Goal: Information Seeking & Learning: Find specific page/section

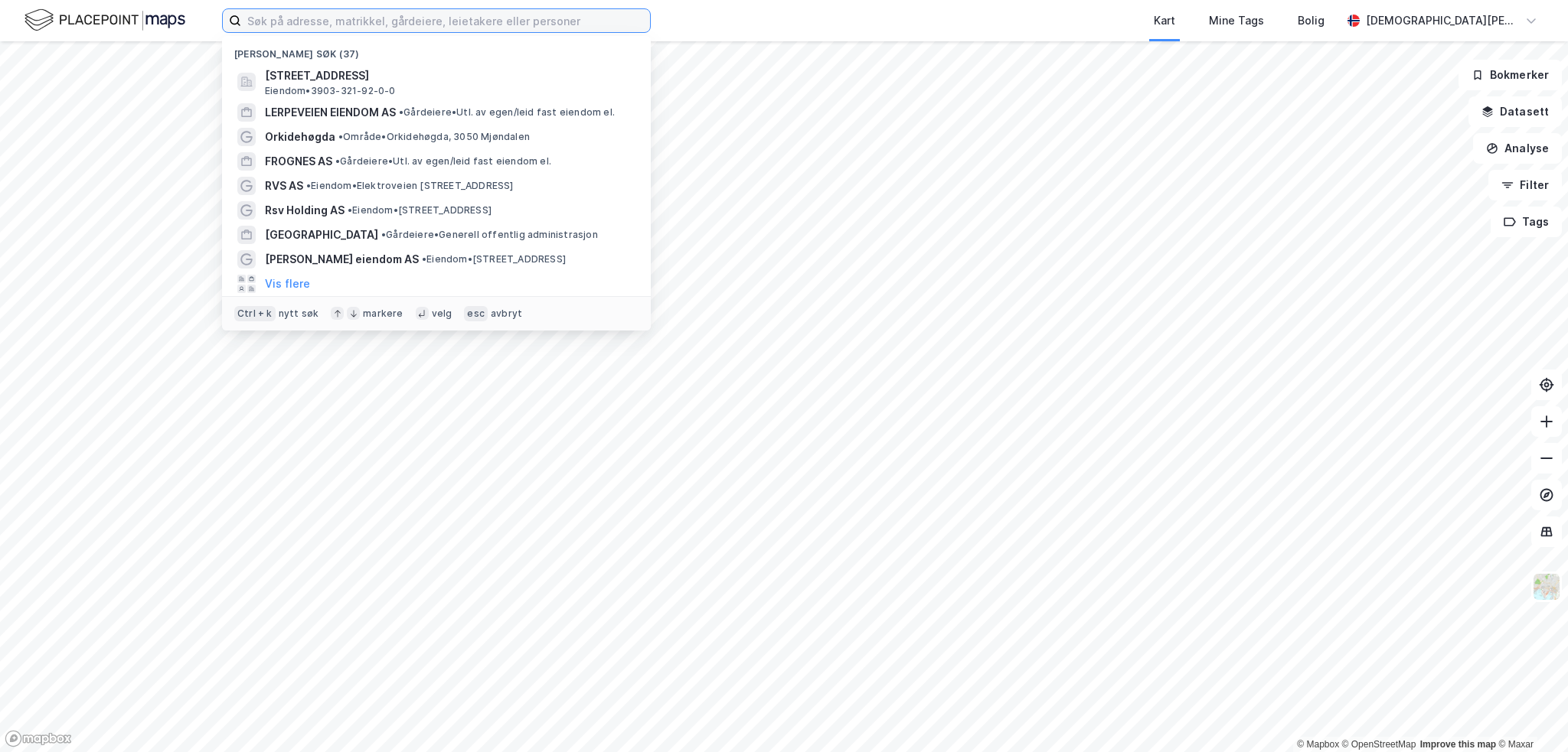
click at [324, 24] on input at bounding box center [446, 20] width 409 height 23
paste input "[STREET_ADDRESS]"
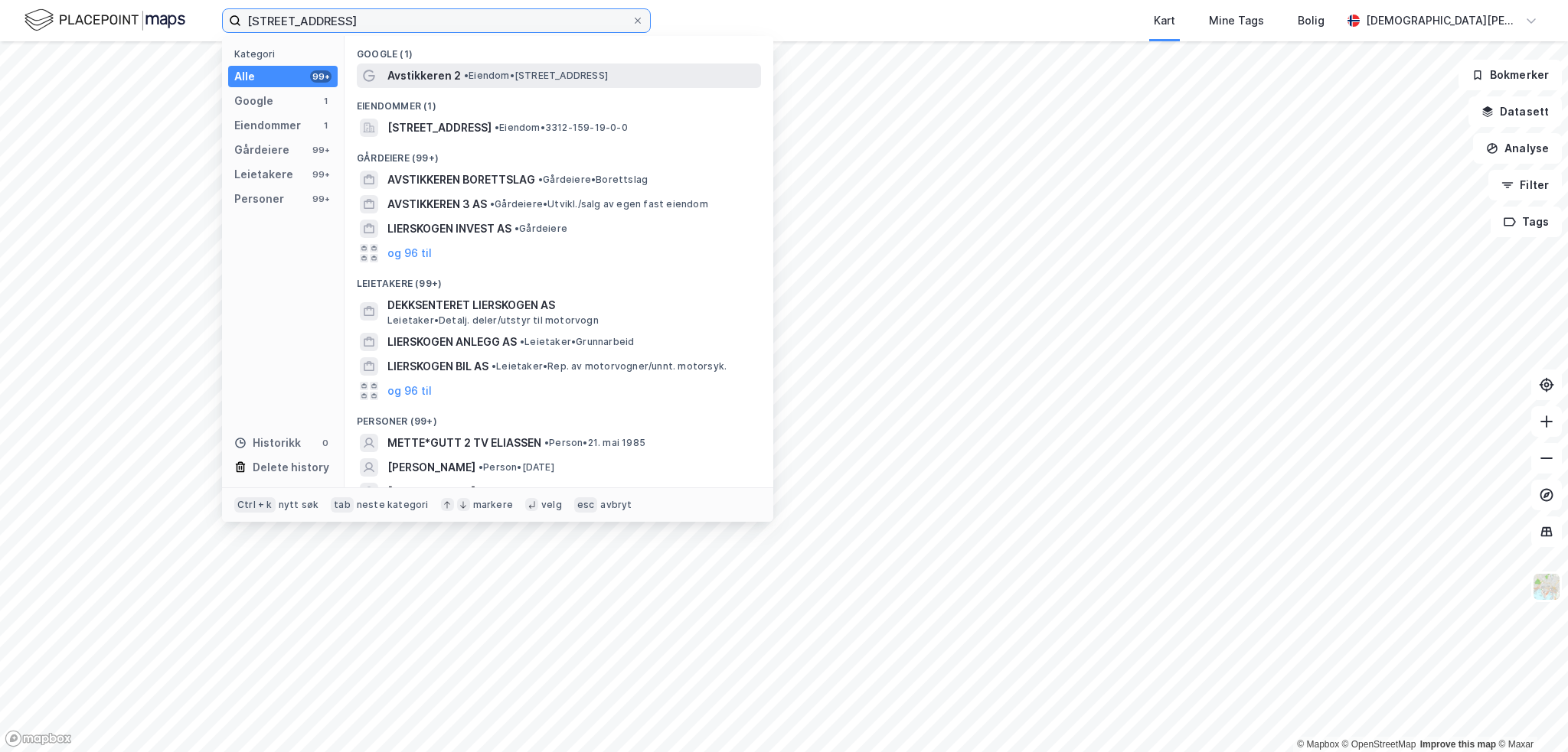
type input "[STREET_ADDRESS]"
click at [412, 69] on span "Avstikkeren 2" at bounding box center [424, 76] width 73 height 19
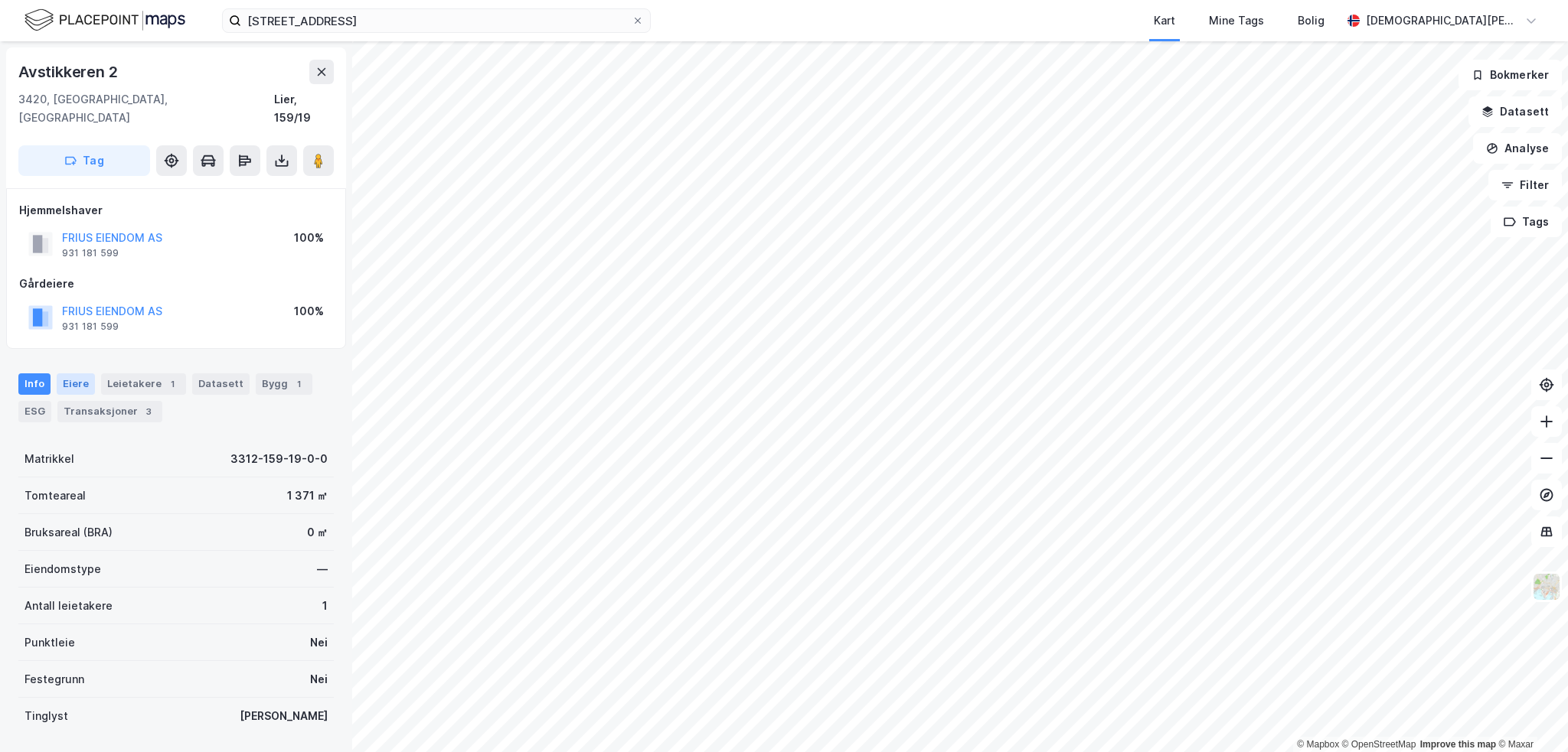
click at [75, 373] on div "Eiere" at bounding box center [76, 384] width 38 height 21
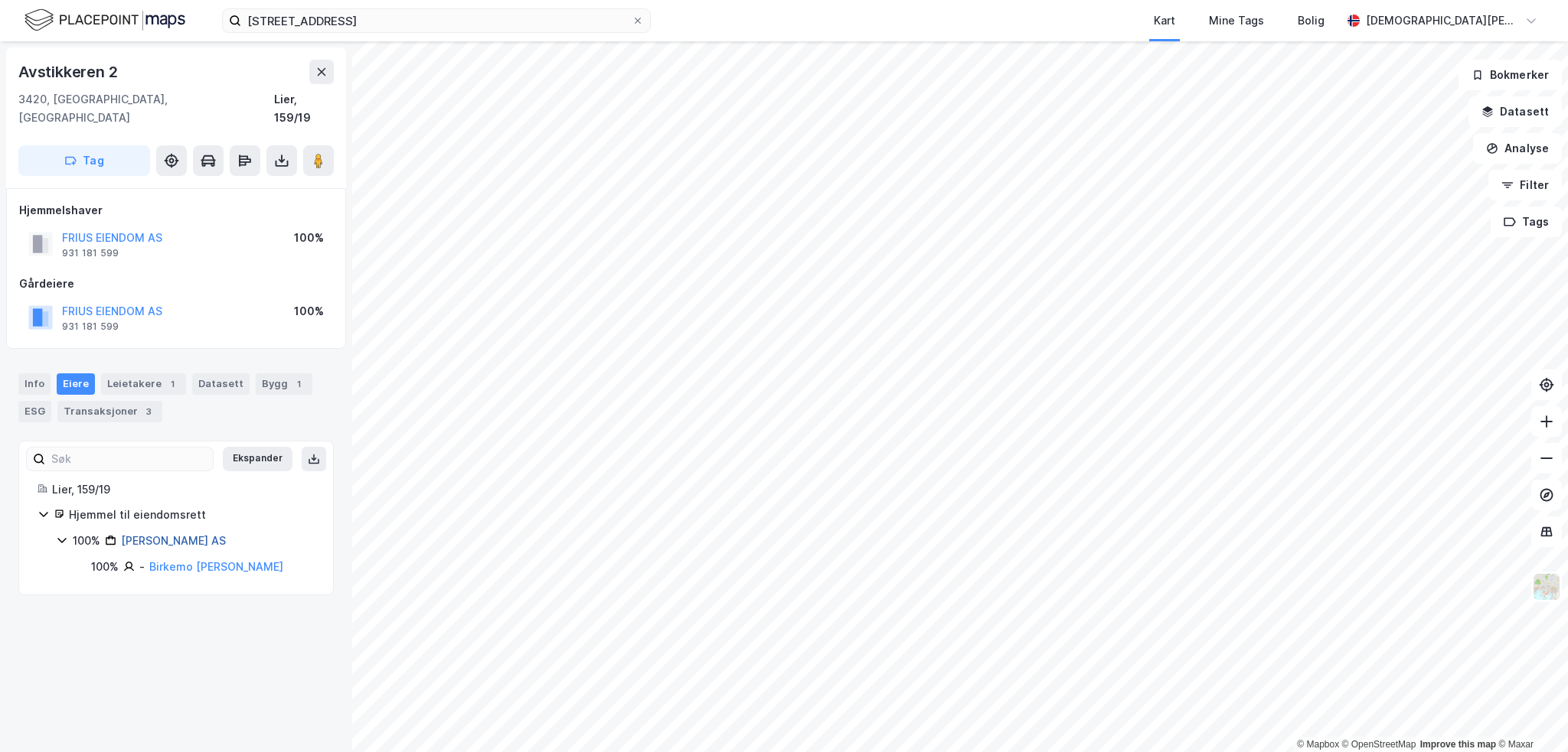
click at [177, 535] on link "[PERSON_NAME] AS" at bounding box center [174, 541] width 105 height 13
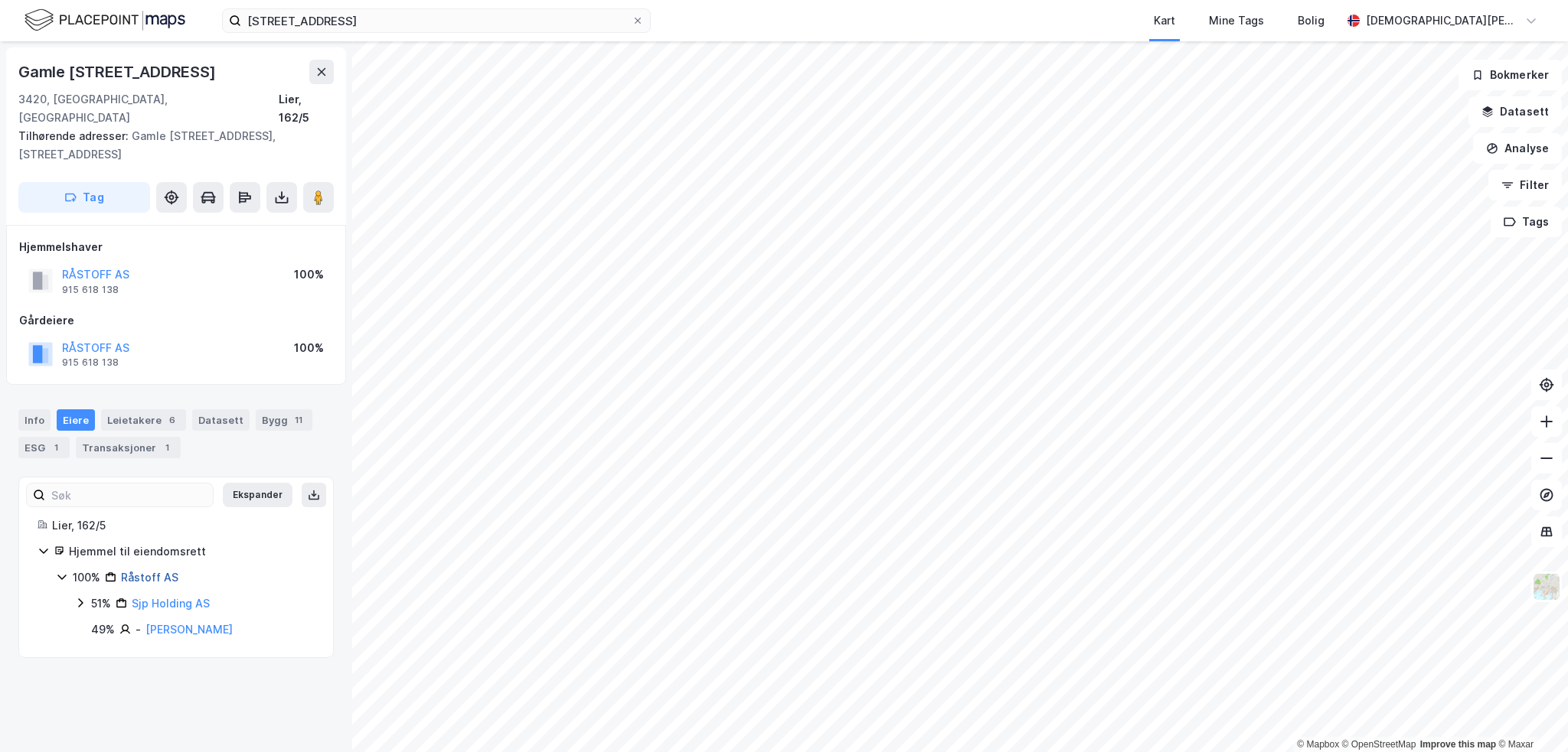
click at [143, 571] on link "Råstoff AS" at bounding box center [150, 577] width 57 height 13
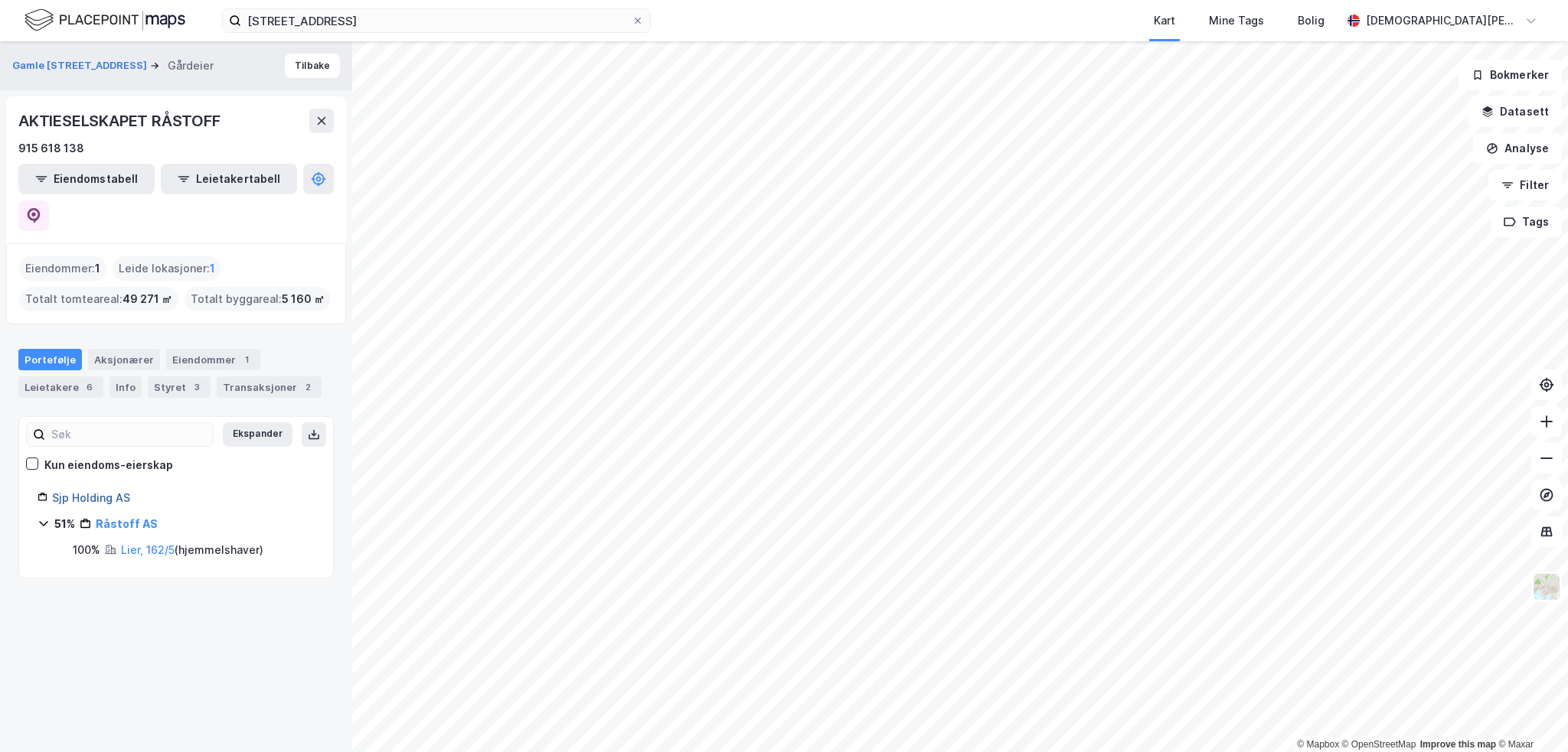
click at [103, 491] on link "Sjp Holding AS" at bounding box center [91, 497] width 78 height 13
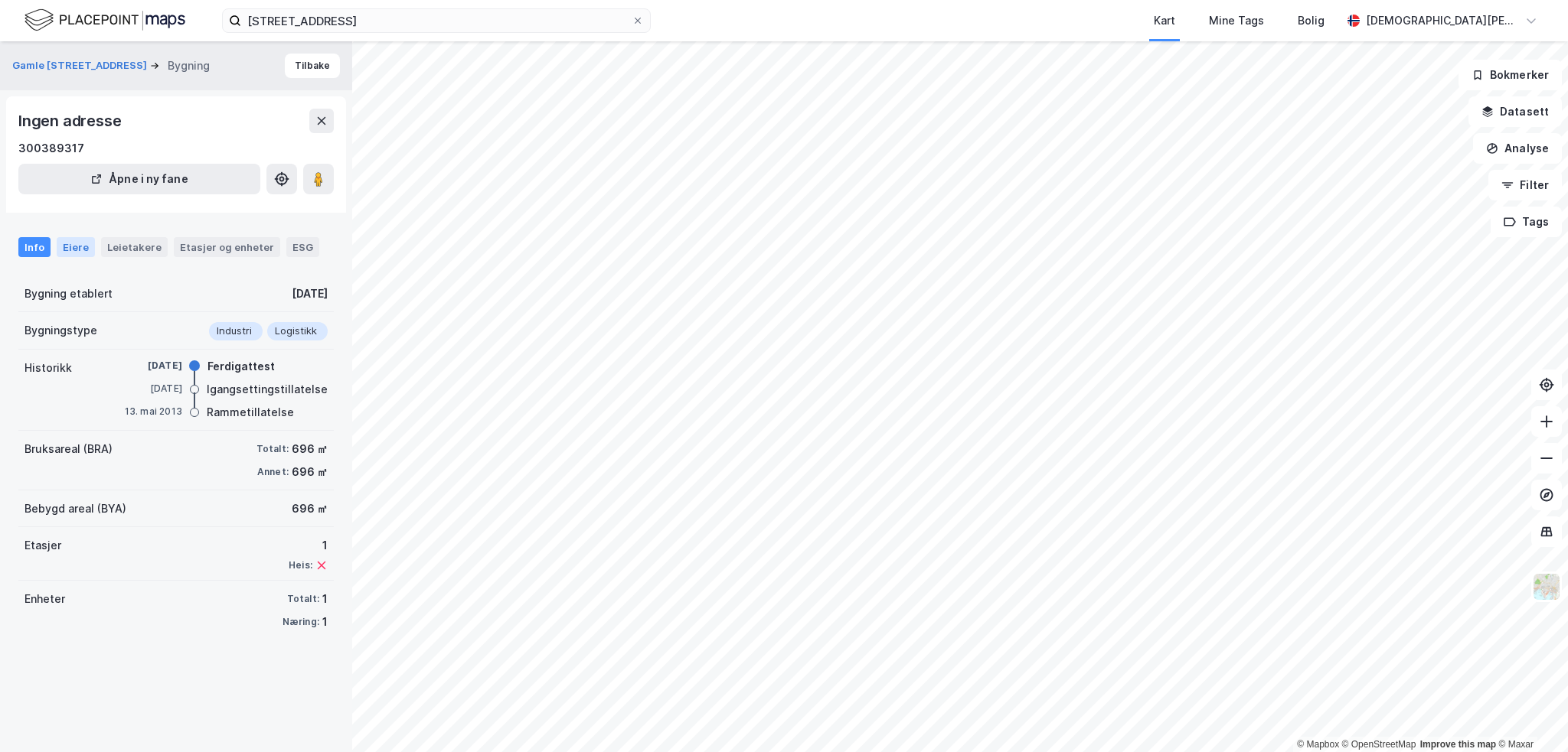
click at [73, 254] on div "Eiere" at bounding box center [76, 247] width 38 height 20
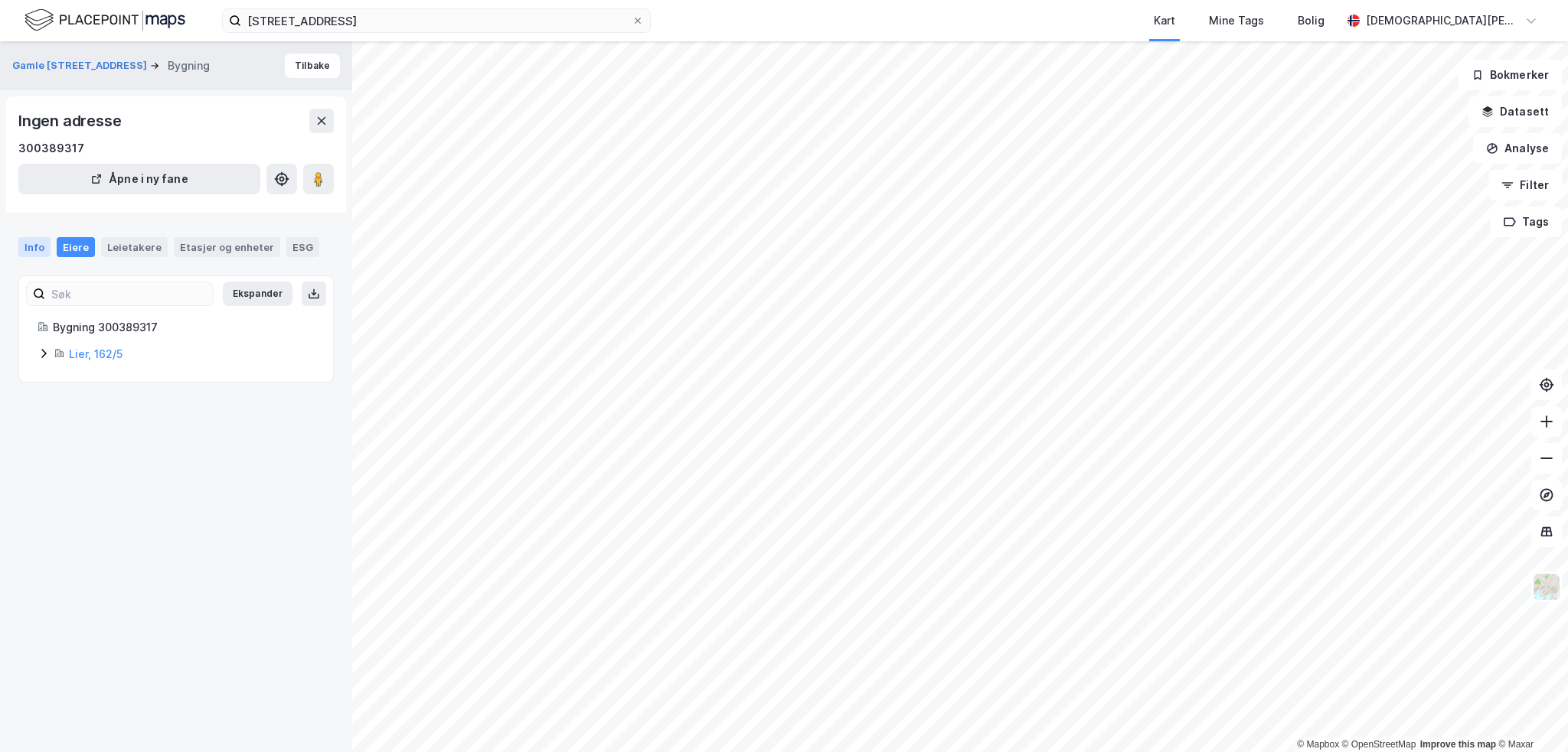
click at [36, 244] on div "Info" at bounding box center [35, 247] width 32 height 20
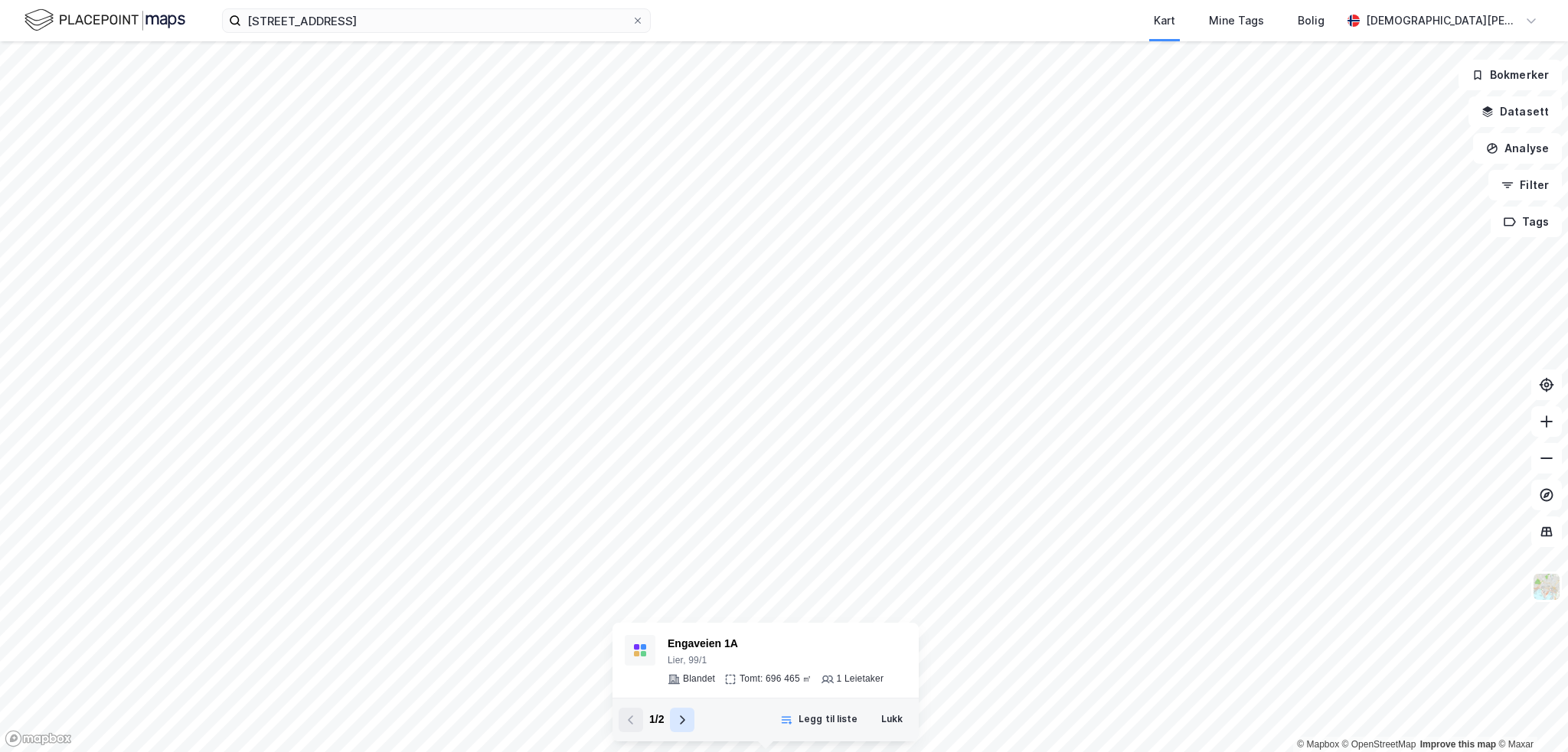
click at [685, 721] on icon at bounding box center [682, 720] width 12 height 12
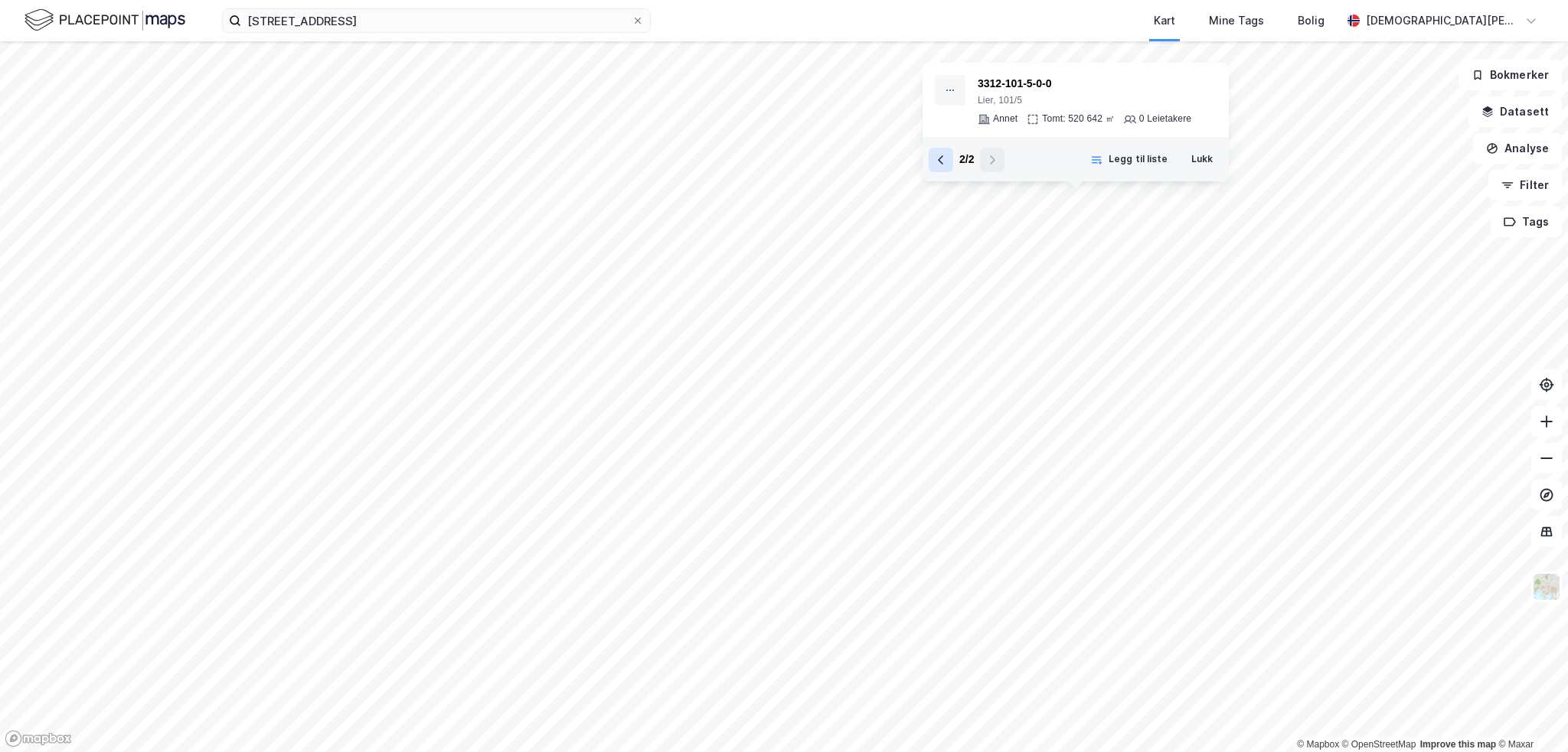
click at [936, 152] on button at bounding box center [940, 159] width 24 height 24
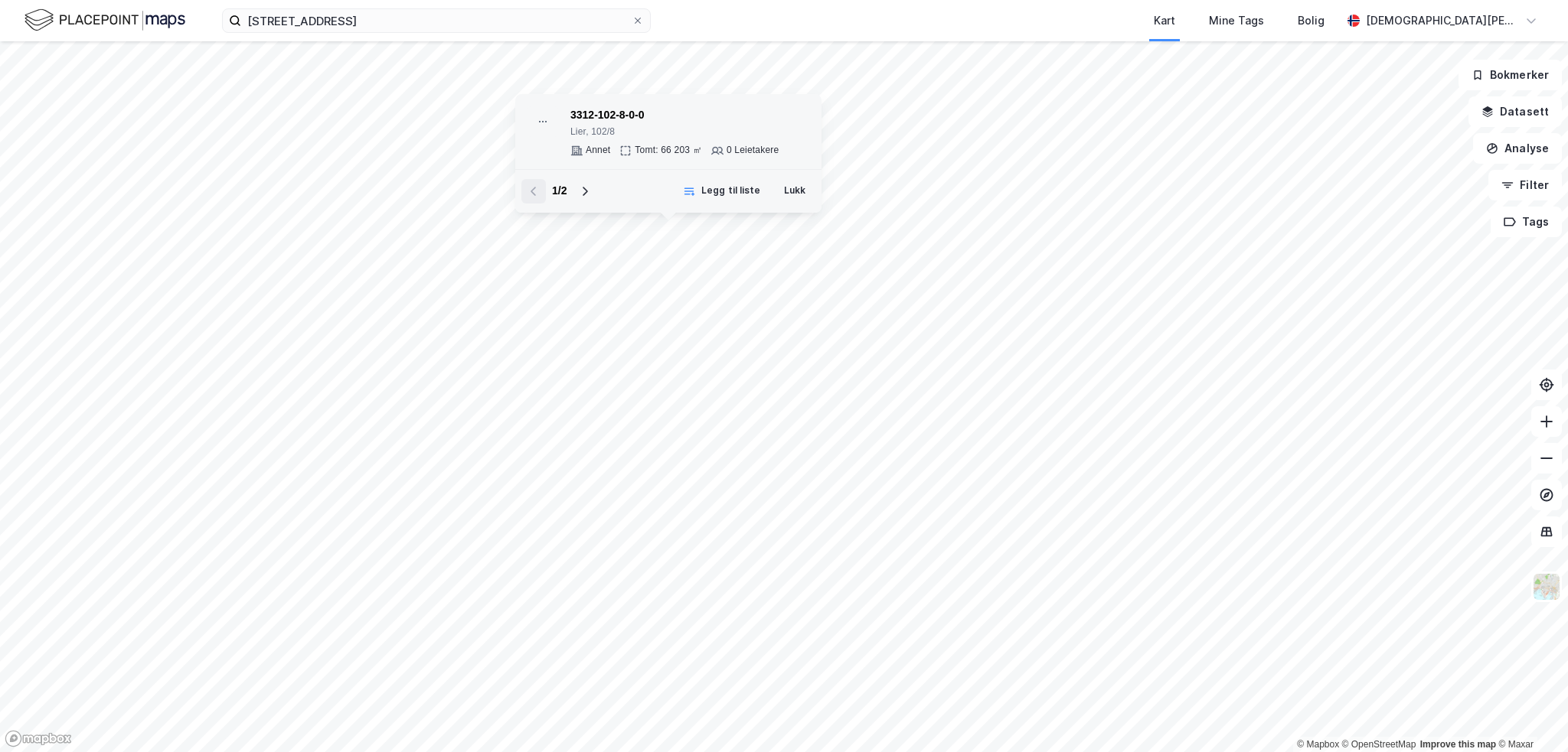
click at [538, 127] on icon at bounding box center [543, 122] width 12 height 12
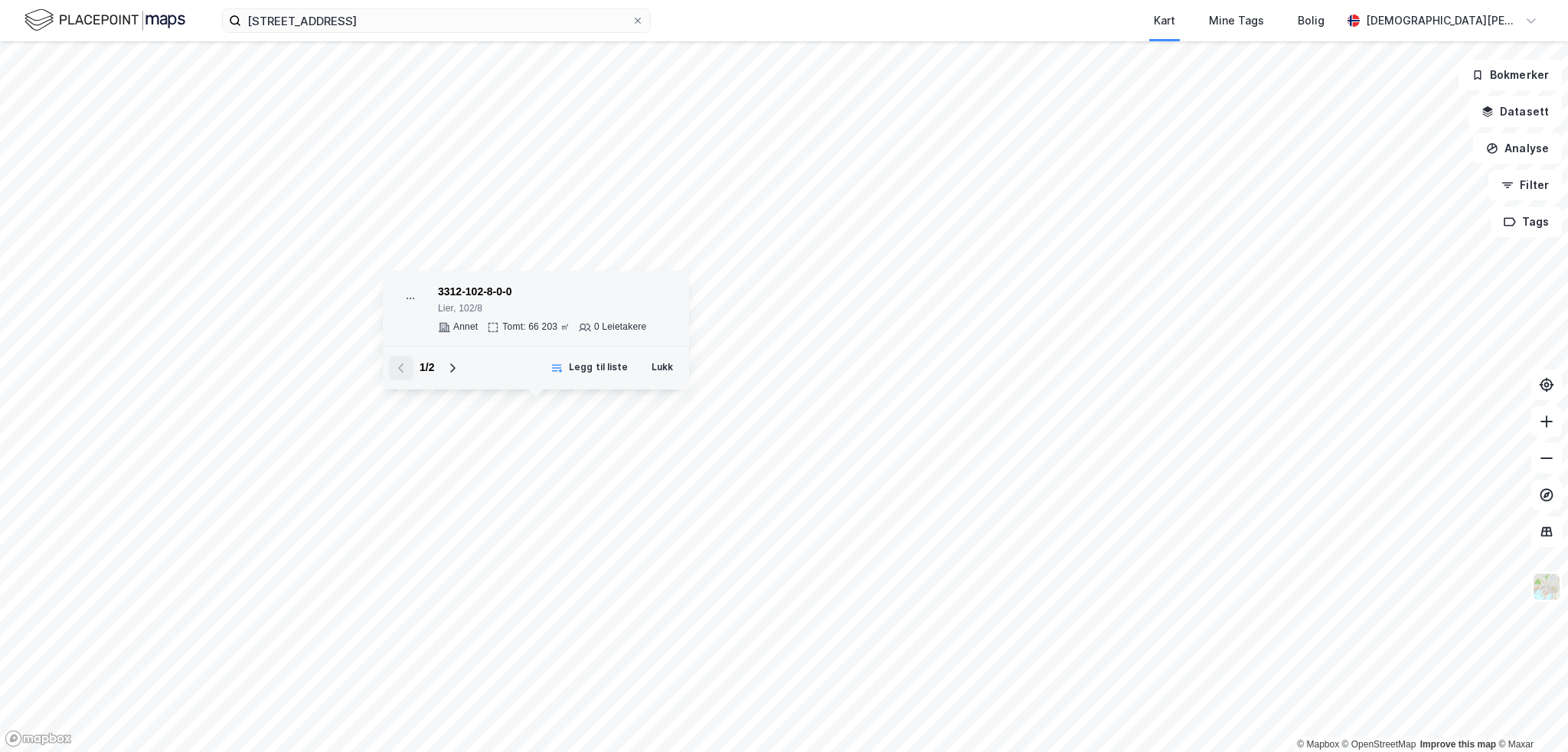
click at [402, 298] on div at bounding box center [410, 298] width 30 height 30
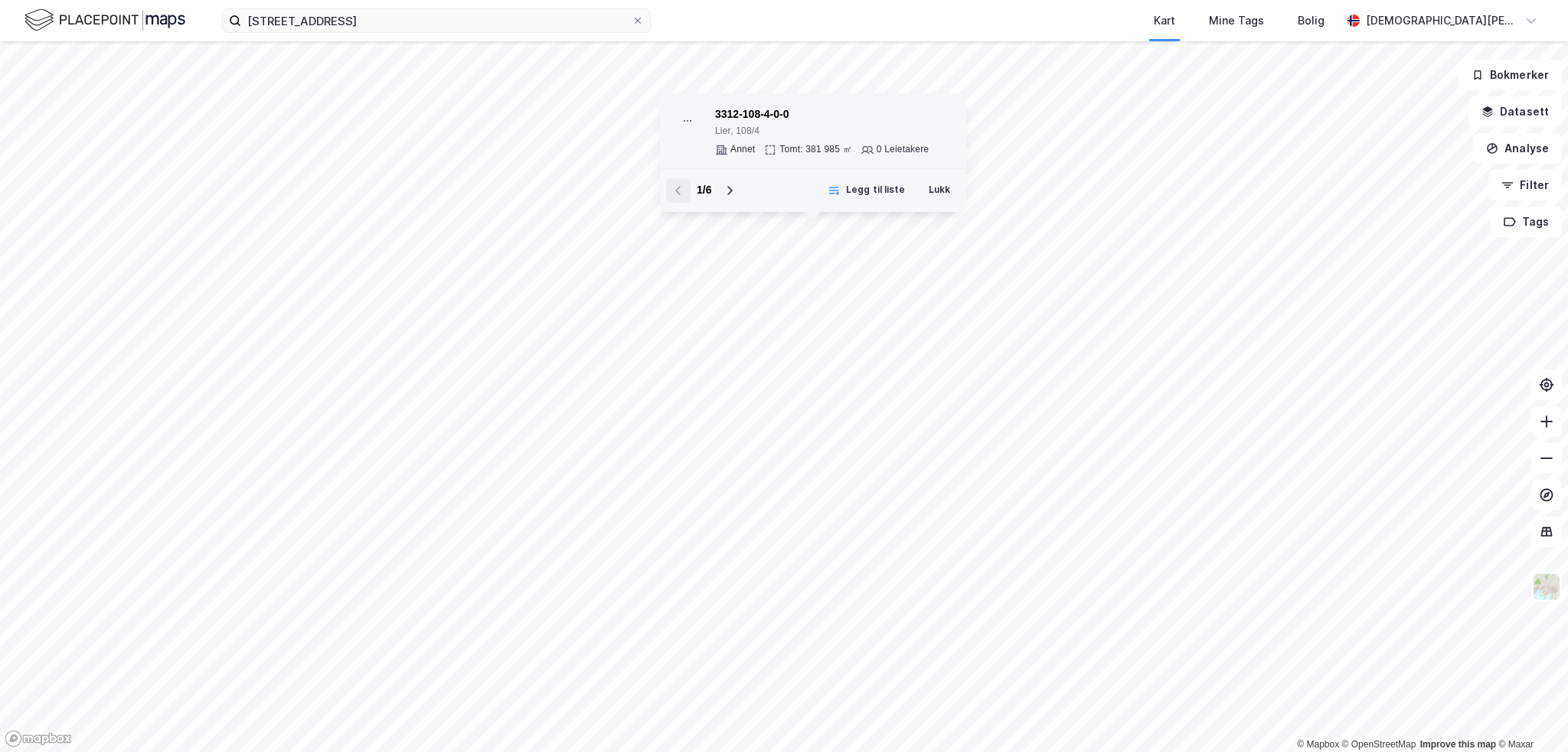
click at [680, 114] on div at bounding box center [687, 121] width 30 height 30
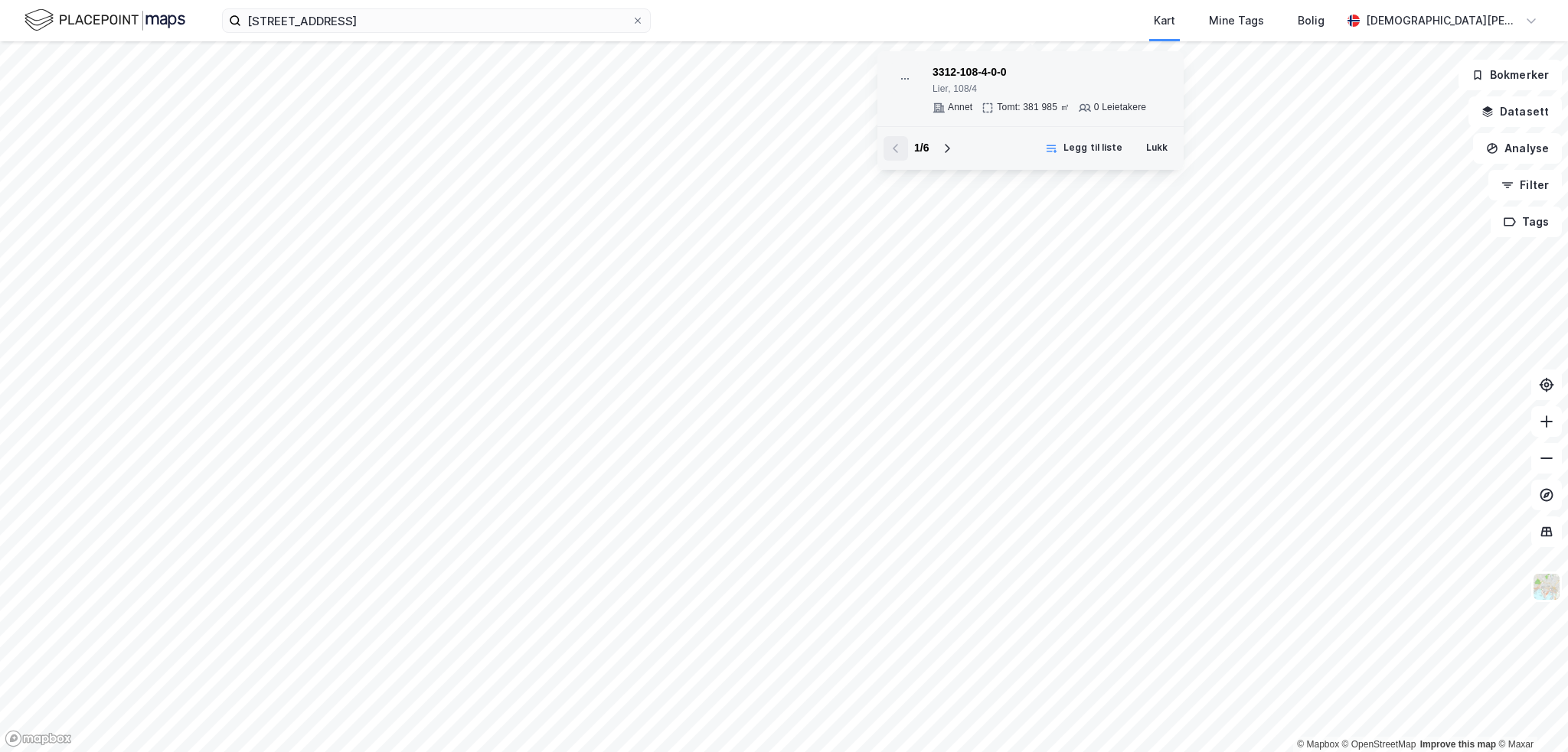
click at [895, 75] on div at bounding box center [905, 78] width 30 height 30
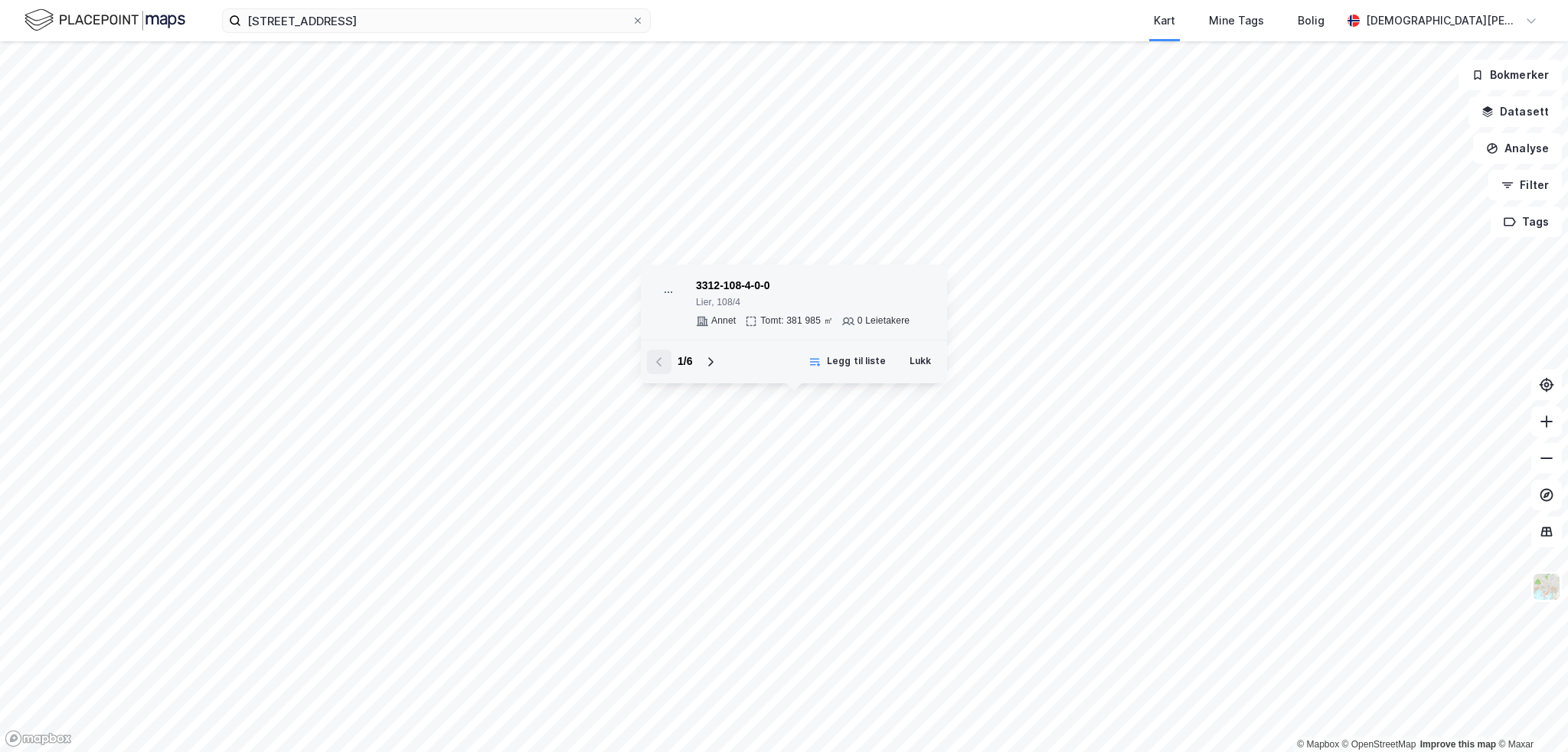
click at [667, 284] on div at bounding box center [669, 292] width 30 height 30
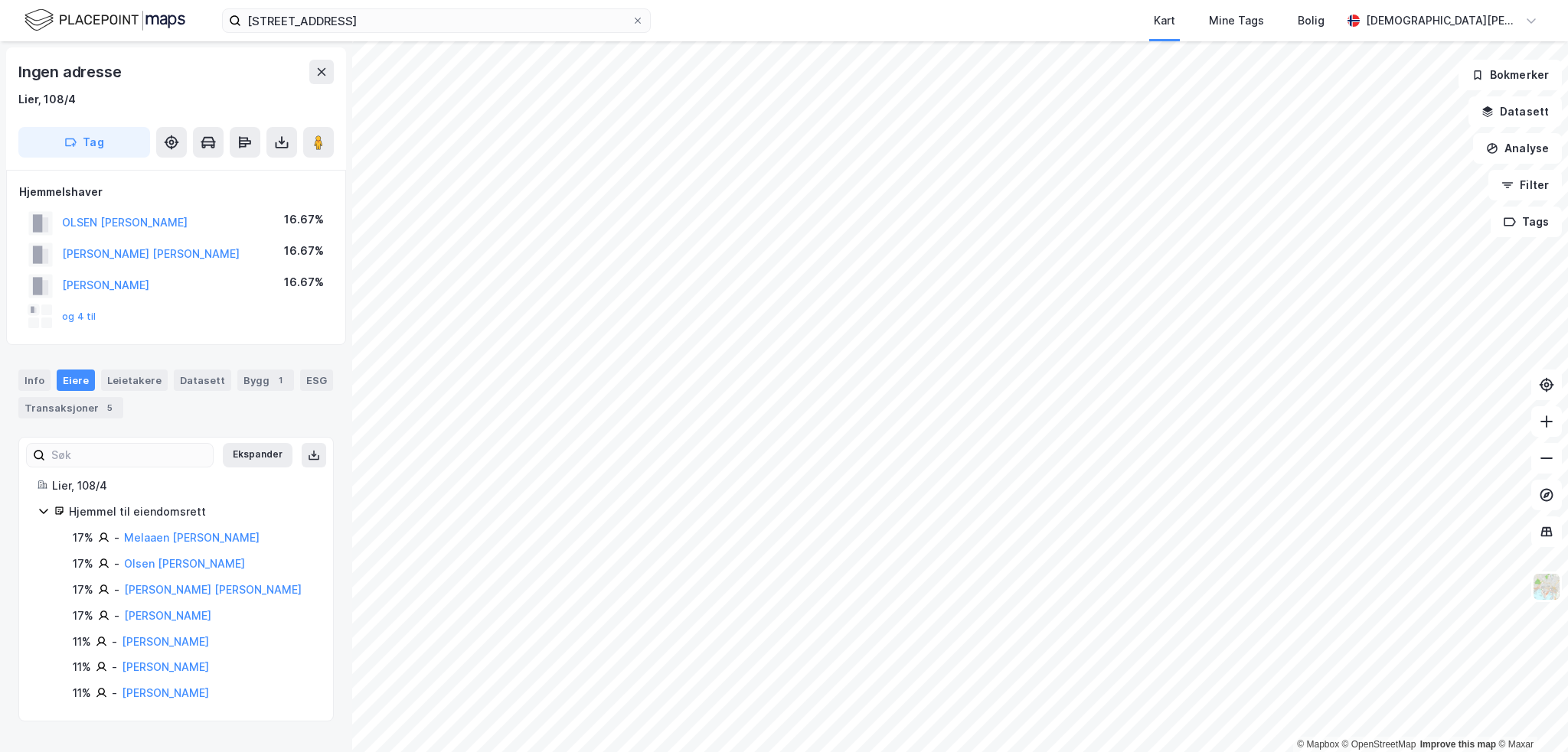
click at [672, 752] on html "[STREET_ADDRESS] Kart Mine Tags Bolig [PERSON_NAME] © Mapbox © OpenStreetMap Im…" at bounding box center [784, 376] width 1568 height 752
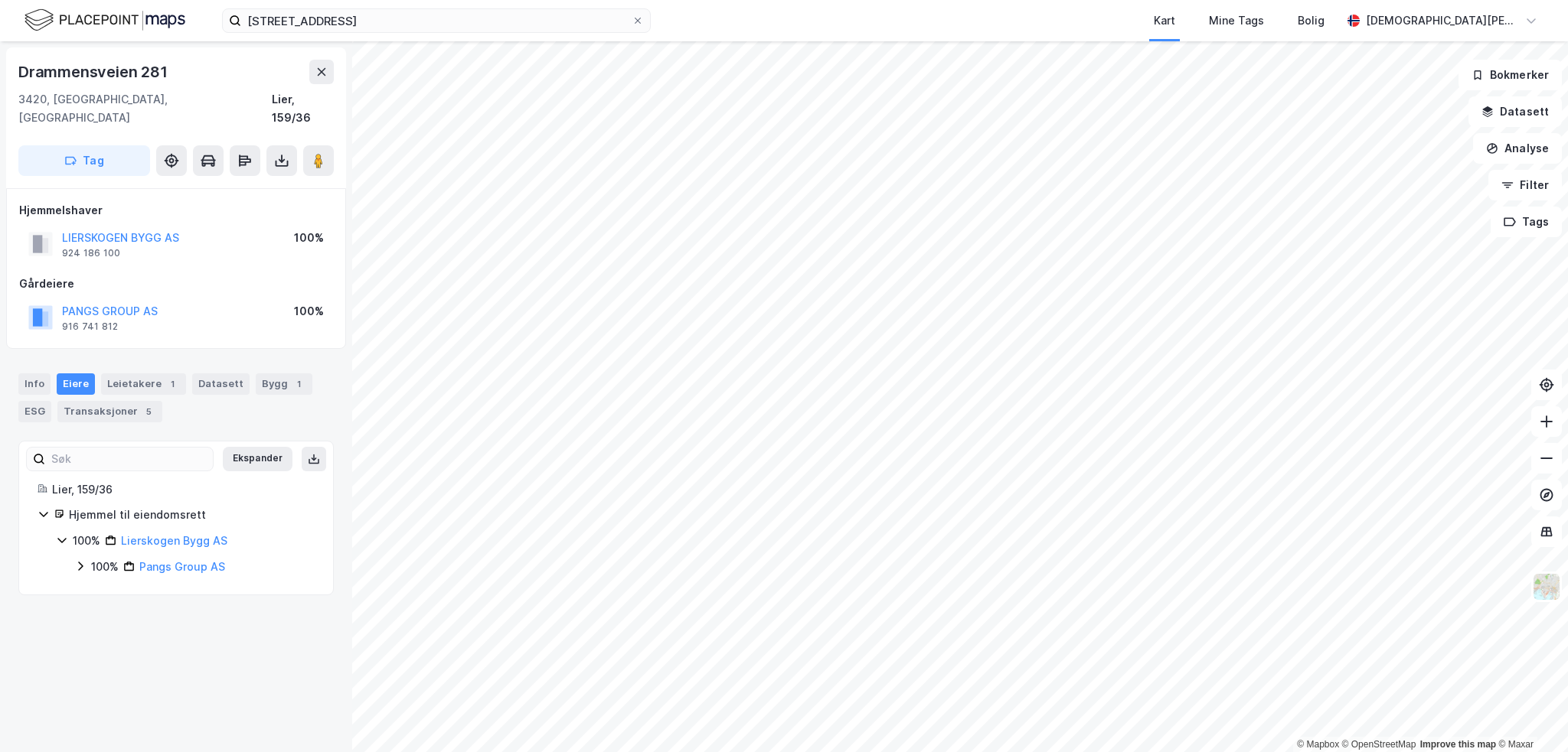
click at [281, 474] on div "© Mapbox © OpenStreetMap Improve this map © Maxar Drammensveien 281 3420, [GEOG…" at bounding box center [784, 396] width 1568 height 711
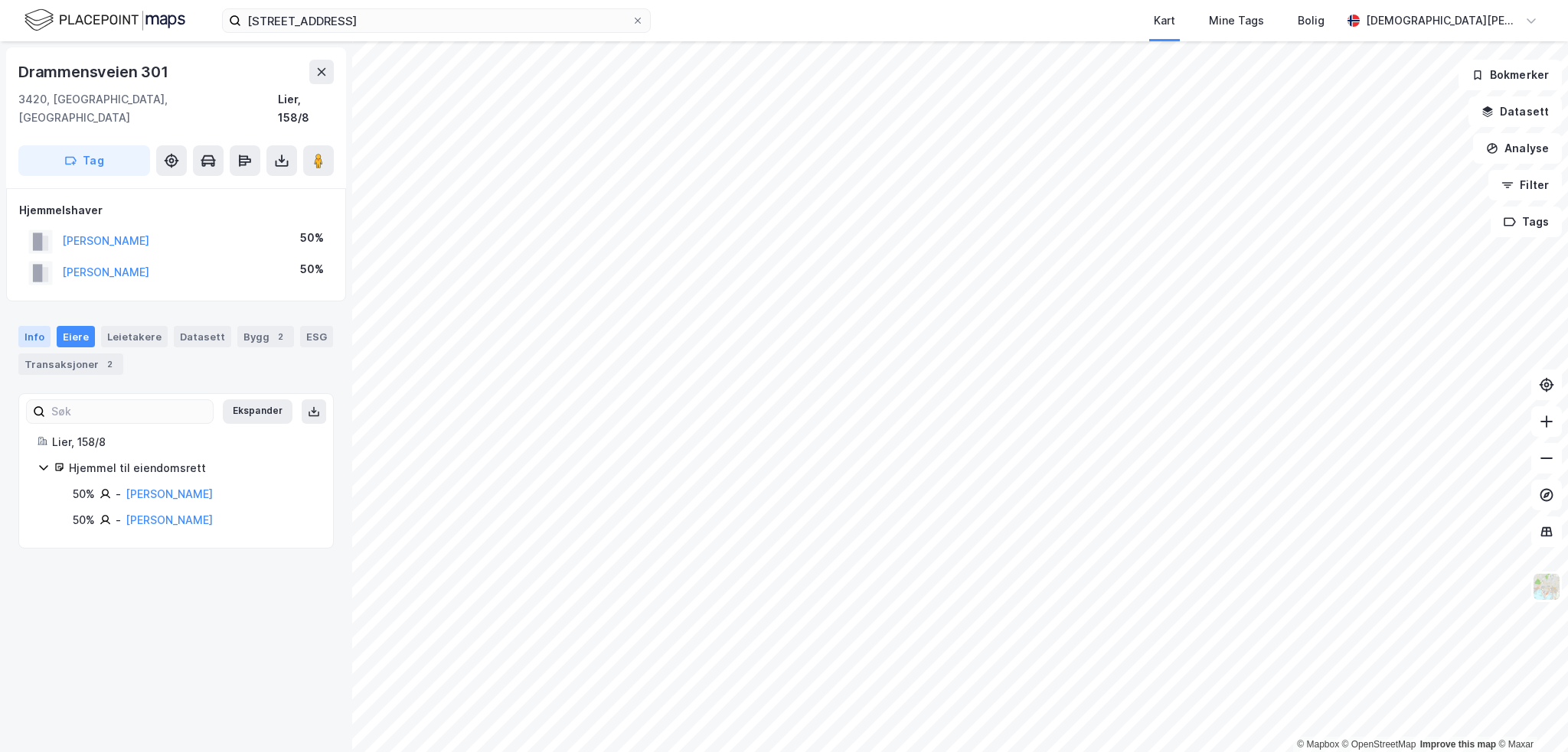
click at [30, 326] on div "Info" at bounding box center [35, 337] width 32 height 21
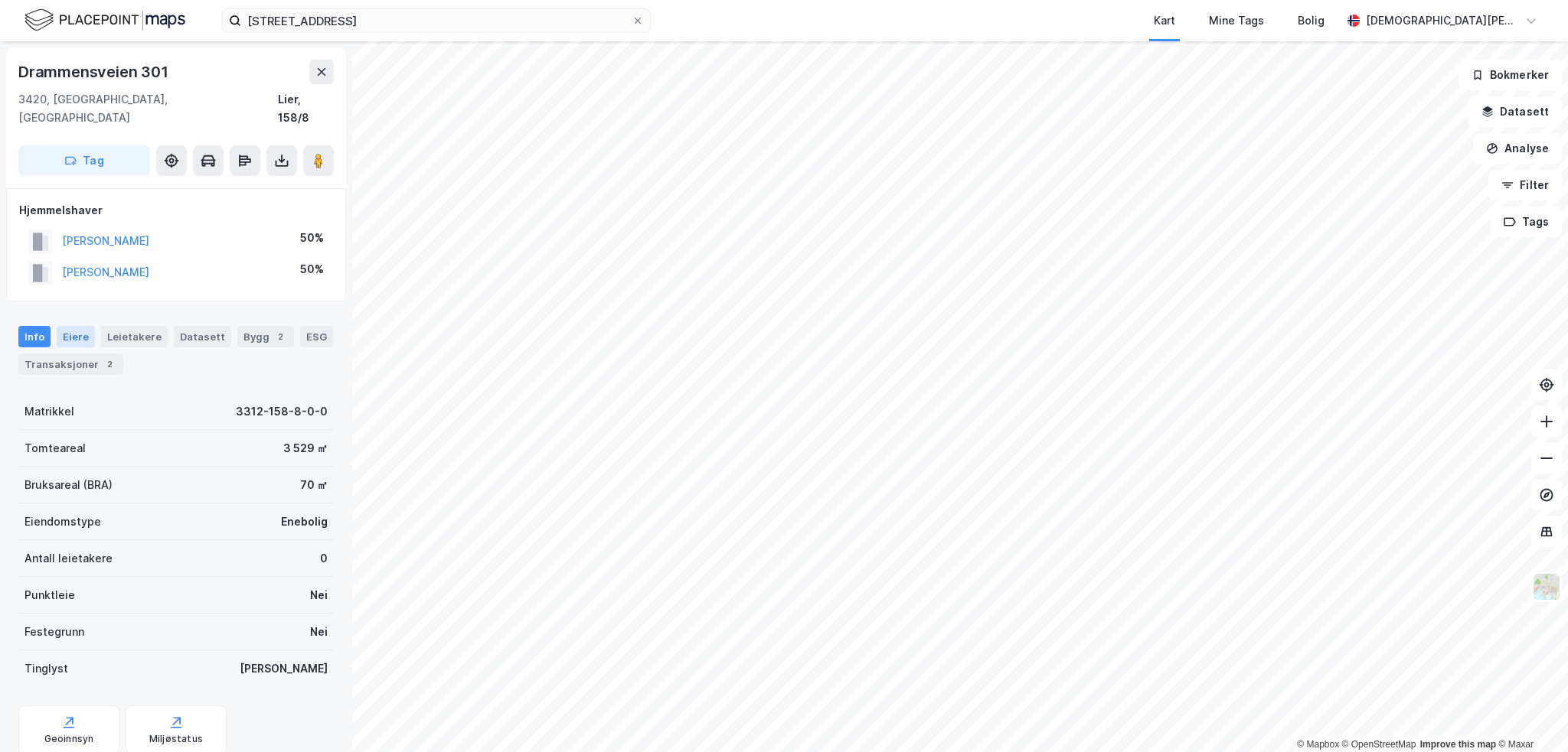
click at [68, 326] on div "Eiere" at bounding box center [76, 337] width 38 height 21
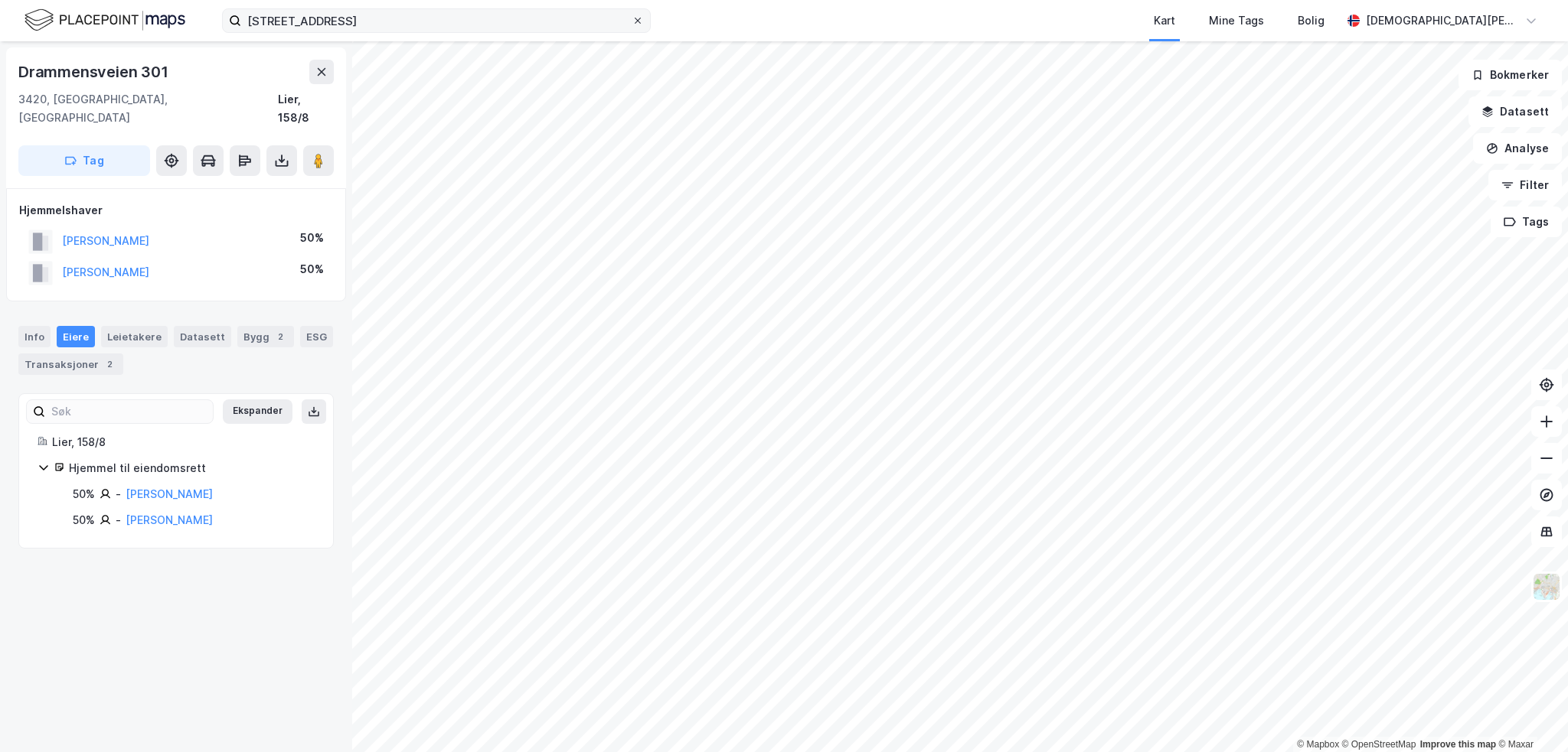
click at [636, 24] on icon at bounding box center [637, 20] width 9 height 9
click at [632, 24] on input "[STREET_ADDRESS]" at bounding box center [437, 20] width 390 height 23
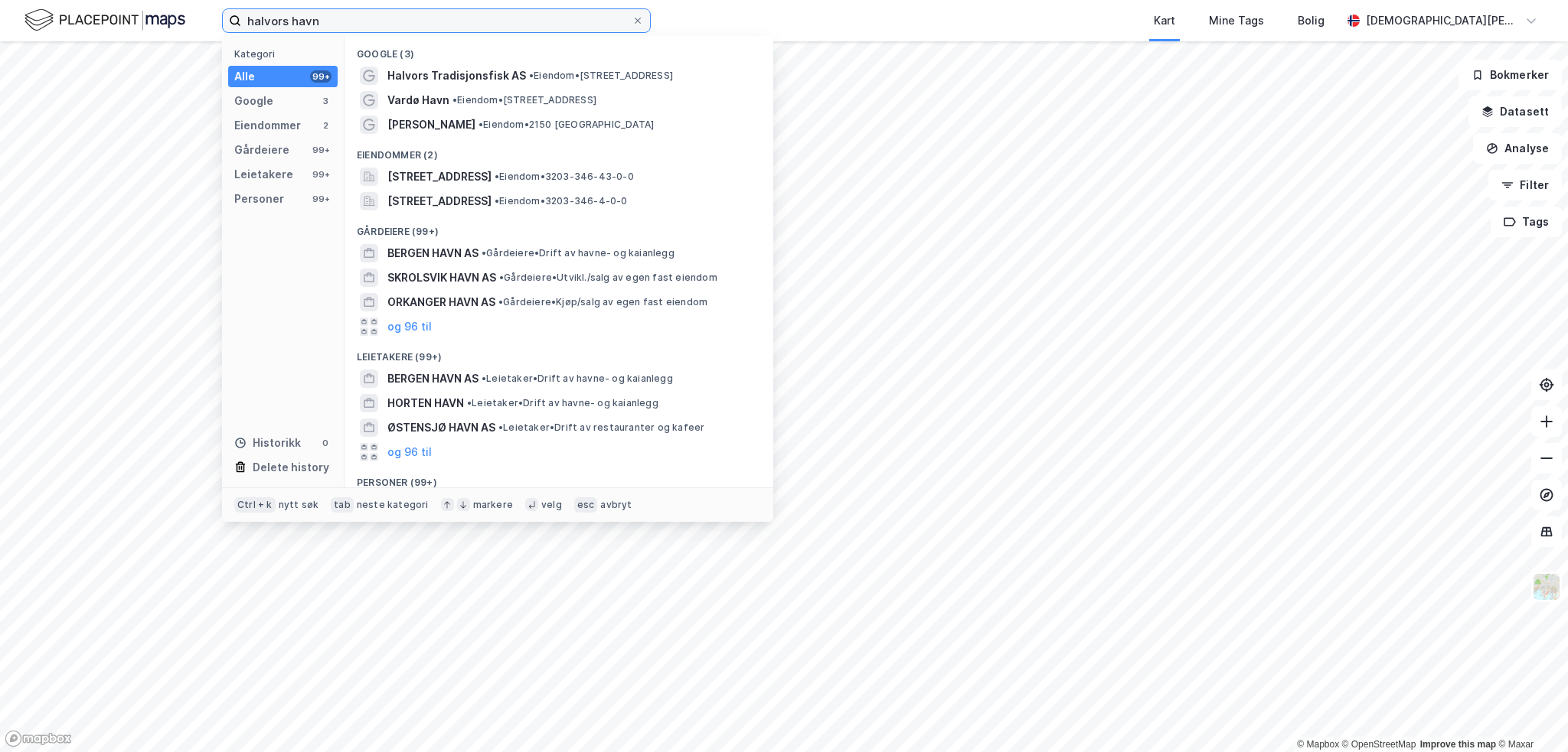
click at [300, 16] on input "halvors havn" at bounding box center [437, 20] width 390 height 23
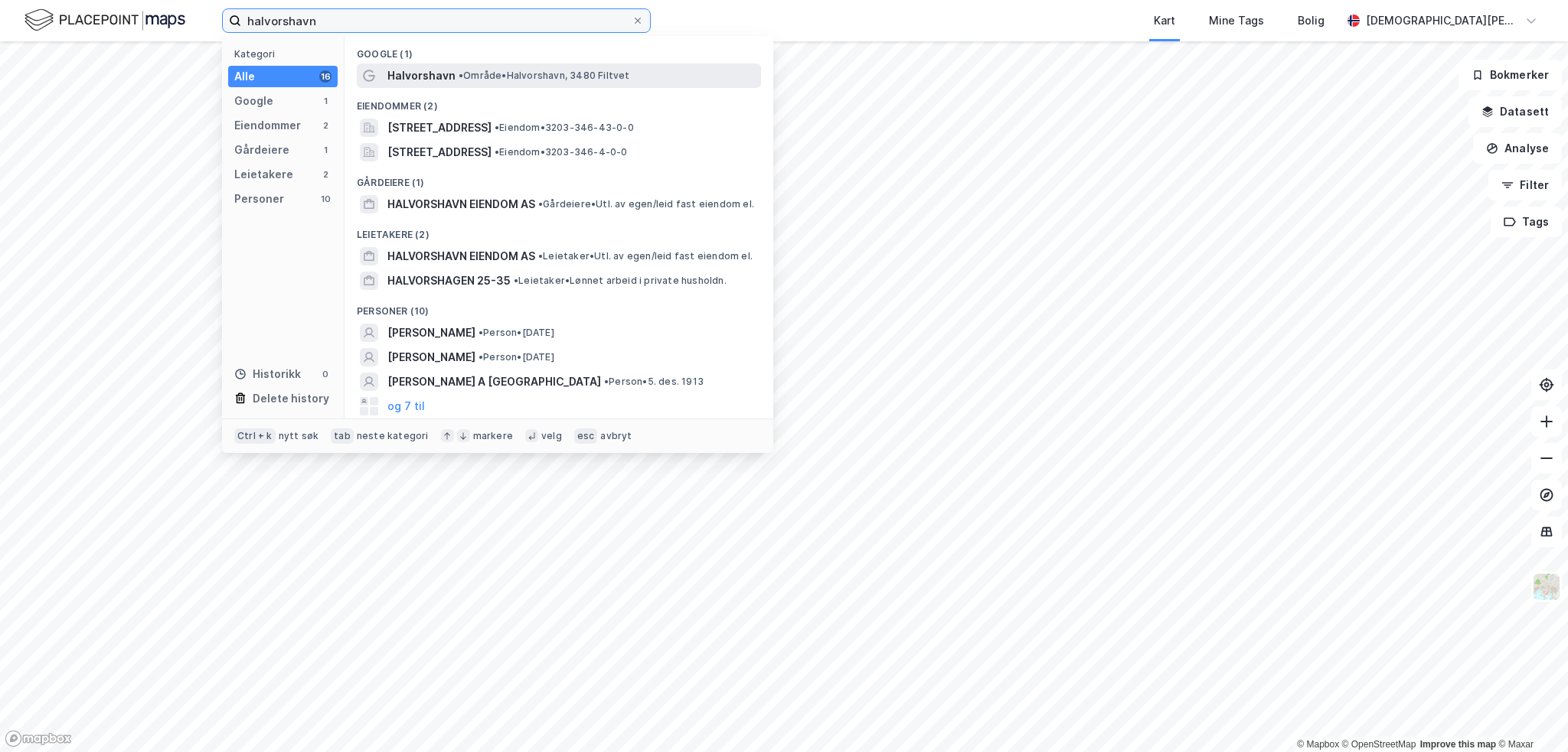
type input "halvorshavn"
click at [420, 73] on span "Halvorshavn" at bounding box center [422, 76] width 68 height 19
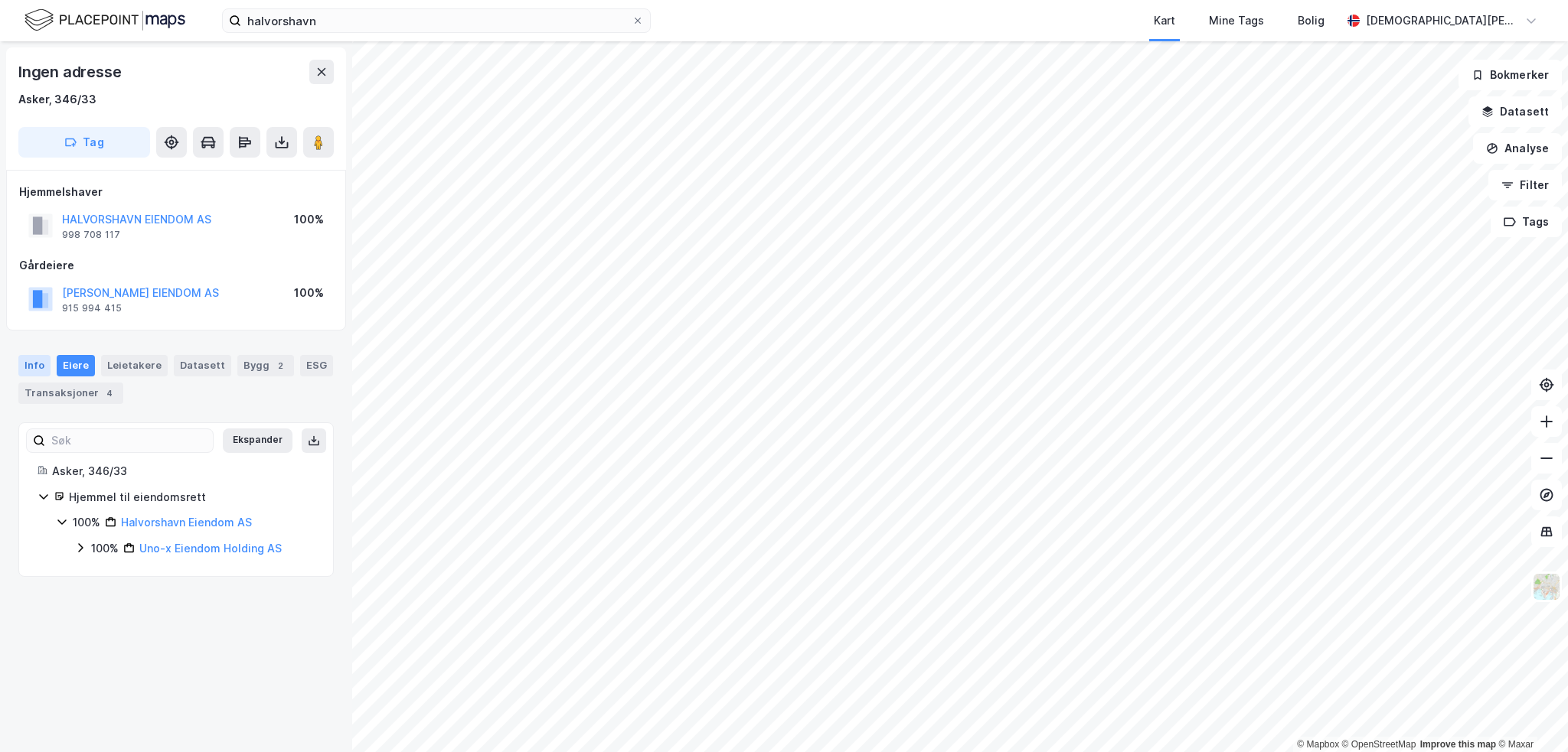
click at [36, 367] on div "Info" at bounding box center [35, 366] width 32 height 21
